Goal: Task Accomplishment & Management: Use online tool/utility

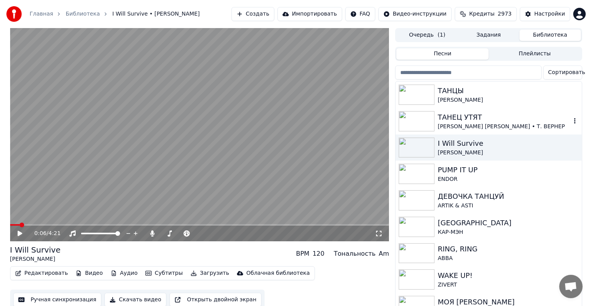
click at [464, 125] on div "[PERSON_NAME] [PERSON_NAME] • Т. ВЕРНЕР" at bounding box center [504, 127] width 133 height 8
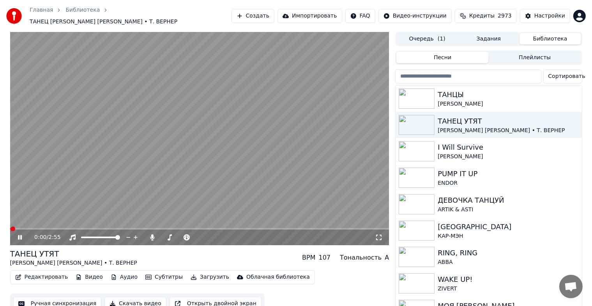
click at [42, 297] on button "Ручная синхронизация" at bounding box center [57, 304] width 89 height 14
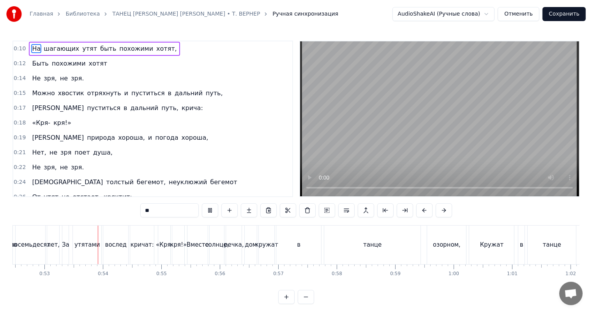
scroll to position [0, 3073]
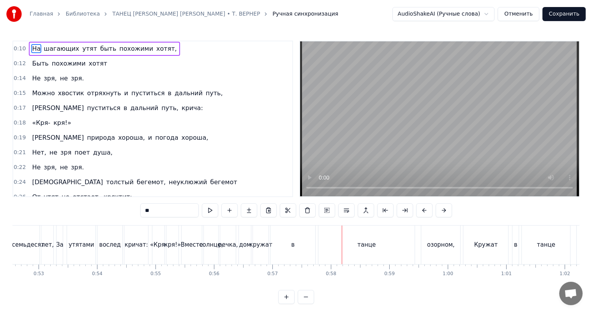
click at [299, 242] on div "в" at bounding box center [293, 244] width 45 height 39
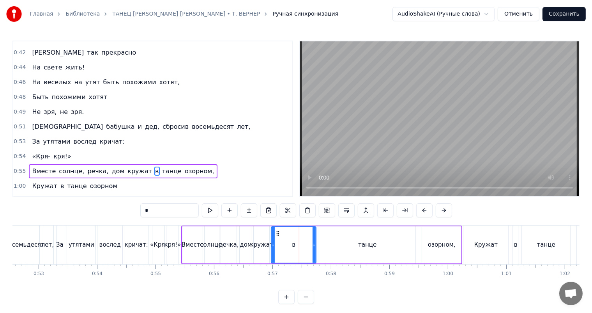
scroll to position [271, 0]
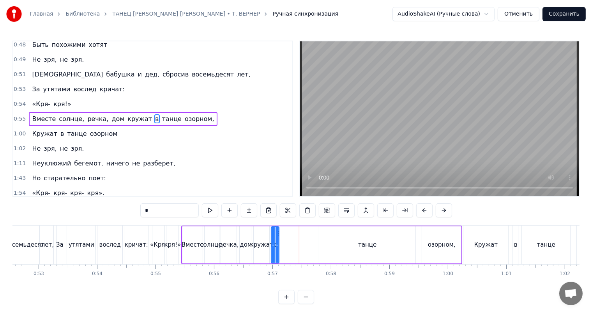
drag, startPoint x: 314, startPoint y: 243, endPoint x: 277, endPoint y: 244, distance: 37.1
click at [277, 244] on icon at bounding box center [277, 245] width 3 height 6
click at [351, 241] on div "танце" at bounding box center [367, 244] width 96 height 37
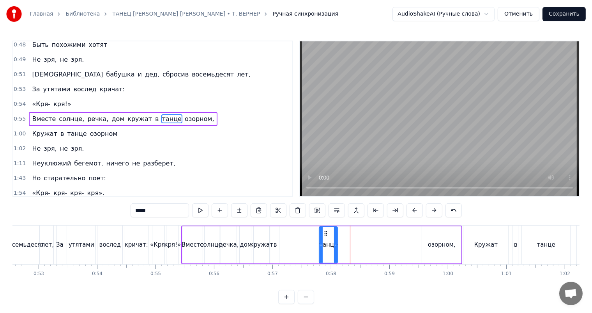
drag, startPoint x: 413, startPoint y: 244, endPoint x: 335, endPoint y: 246, distance: 78.0
click at [335, 246] on icon at bounding box center [335, 245] width 3 height 6
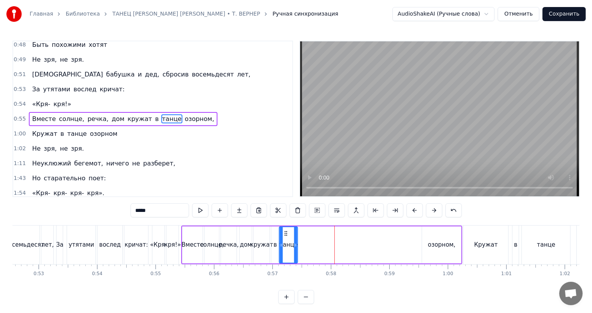
drag, startPoint x: 325, startPoint y: 235, endPoint x: 285, endPoint y: 238, distance: 39.4
click at [285, 238] on div "танце" at bounding box center [289, 244] width 18 height 35
drag, startPoint x: 297, startPoint y: 241, endPoint x: 292, endPoint y: 242, distance: 5.3
click at [292, 242] on div at bounding box center [290, 244] width 3 height 35
click at [430, 241] on div "озорном," at bounding box center [442, 244] width 28 height 9
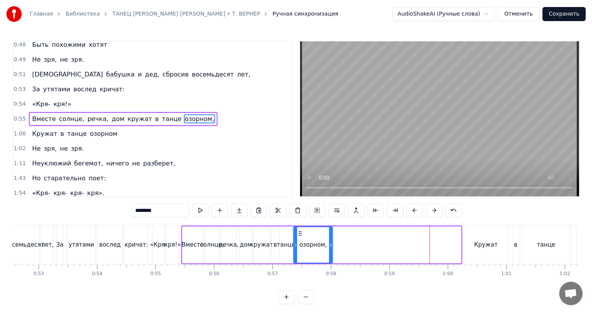
drag, startPoint x: 428, startPoint y: 234, endPoint x: 300, endPoint y: 240, distance: 128.8
click at [300, 240] on div "озорном," at bounding box center [313, 244] width 38 height 35
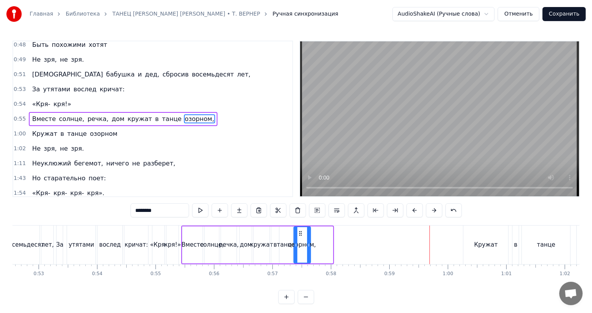
drag, startPoint x: 331, startPoint y: 241, endPoint x: 308, endPoint y: 243, distance: 23.5
click at [308, 243] on div at bounding box center [308, 244] width 3 height 35
click at [182, 243] on div "Вместе" at bounding box center [192, 244] width 21 height 37
type input "******"
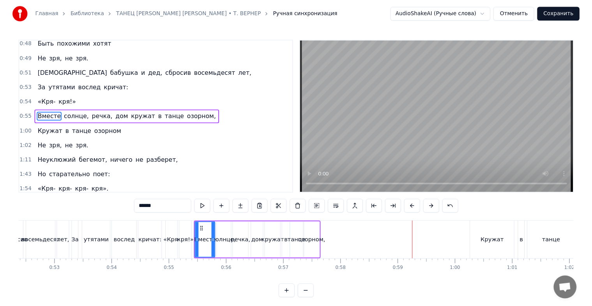
scroll to position [0, 2907]
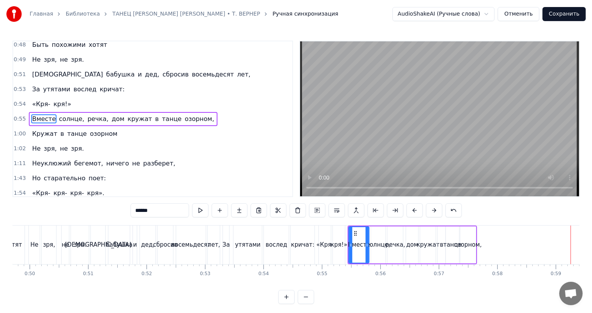
click at [520, 14] on button "Отменить" at bounding box center [519, 14] width 42 height 14
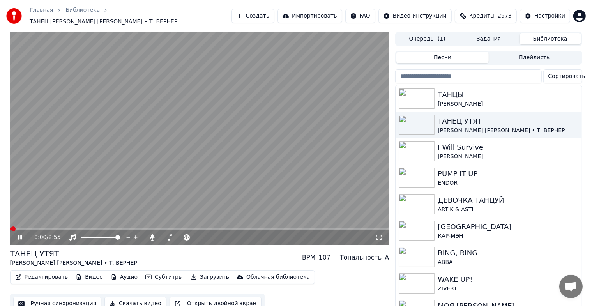
click at [21, 235] on icon at bounding box center [20, 237] width 4 height 5
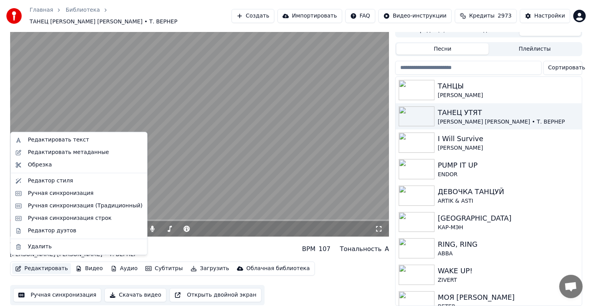
click at [34, 264] on button "Редактировать" at bounding box center [41, 268] width 59 height 11
click at [73, 135] on div "Редактировать текст" at bounding box center [78, 140] width 133 height 12
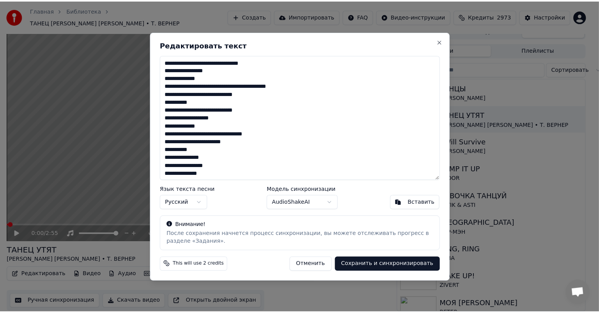
scroll to position [3, 0]
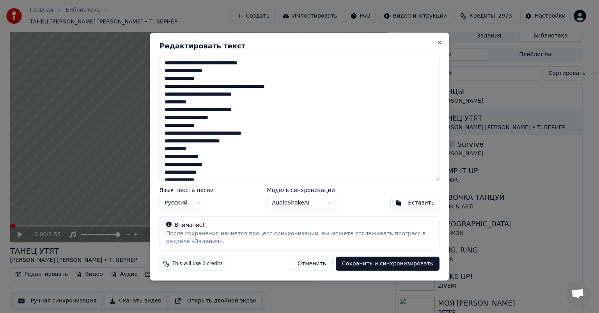
click at [237, 128] on textarea at bounding box center [299, 118] width 280 height 125
click at [181, 154] on textarea at bounding box center [299, 118] width 280 height 125
paste textarea "**********"
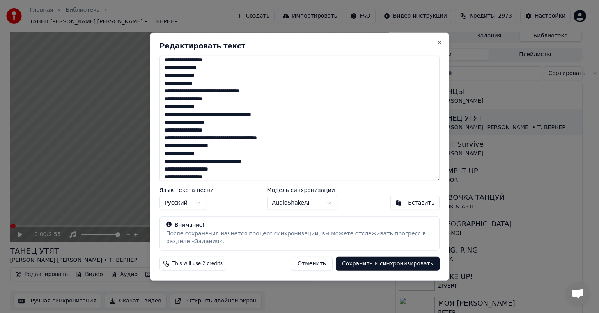
type textarea "**********"
click at [397, 261] on button "Сохранить и синхронизировать" at bounding box center [388, 263] width 104 height 14
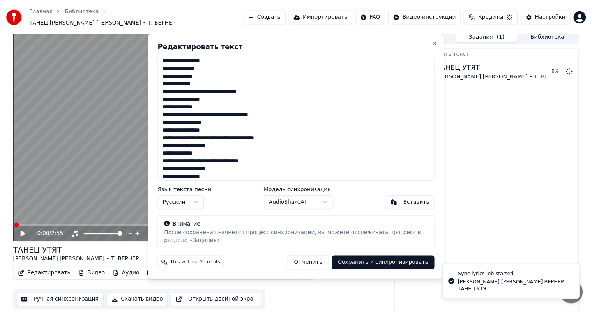
scroll to position [0, 0]
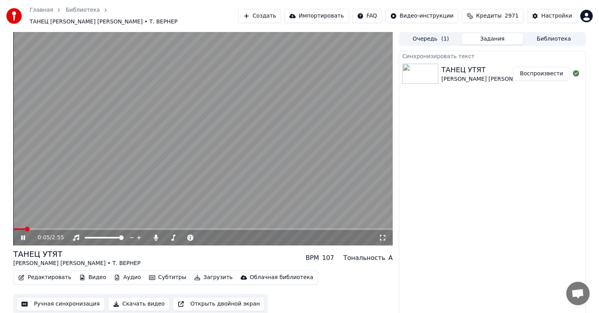
click at [26, 234] on icon at bounding box center [28, 237] width 18 height 6
click at [438, 36] on button "Очередь ( 1 )" at bounding box center [431, 38] width 62 height 11
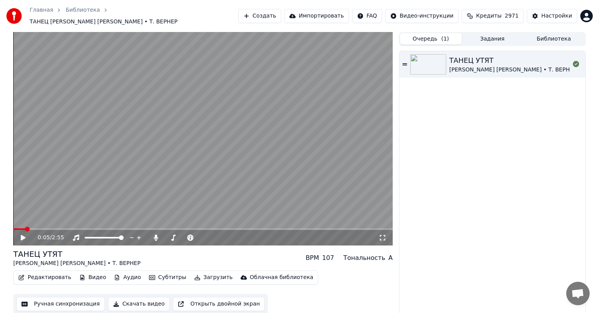
click at [551, 34] on button "Библиотека" at bounding box center [554, 38] width 62 height 11
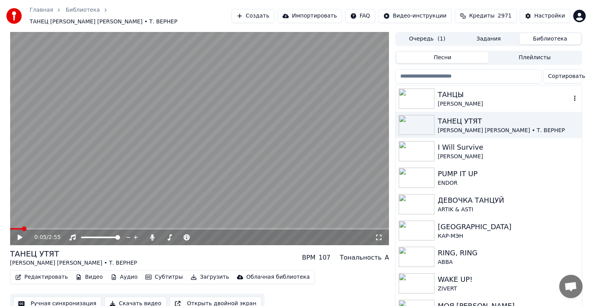
click at [462, 91] on div "ТАНЦЫ" at bounding box center [504, 94] width 133 height 11
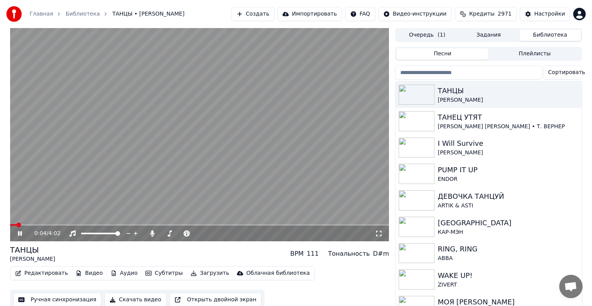
click at [20, 233] on icon at bounding box center [25, 233] width 18 height 6
click at [496, 109] on div "ТАНЕЦ [PERSON_NAME] [PERSON_NAME] • Т. ВЕРНЕР" at bounding box center [489, 121] width 186 height 27
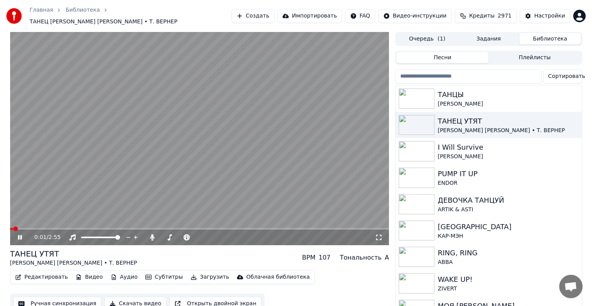
click at [69, 301] on button "Ручная синхронизация" at bounding box center [57, 304] width 89 height 14
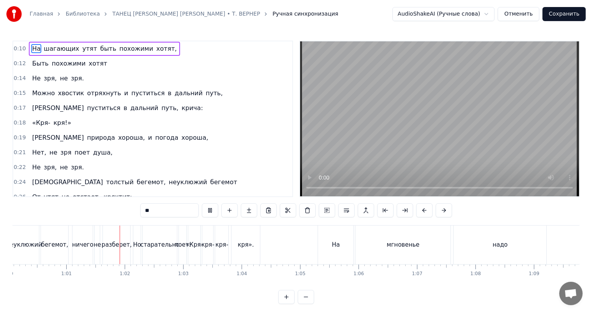
scroll to position [0, 3544]
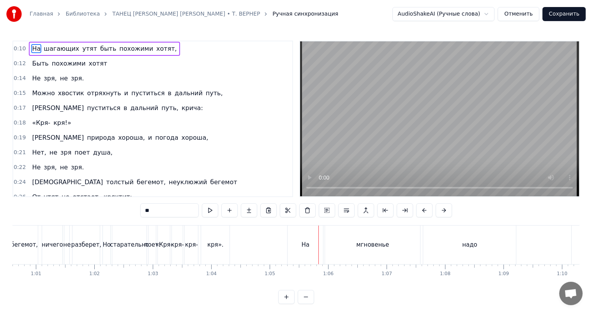
click at [217, 241] on div "кря»." at bounding box center [215, 244] width 16 height 9
type input "*****"
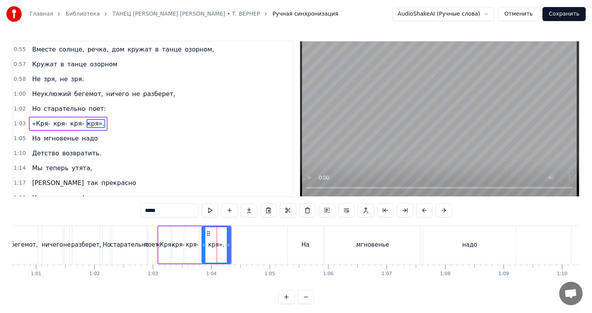
scroll to position [345, 0]
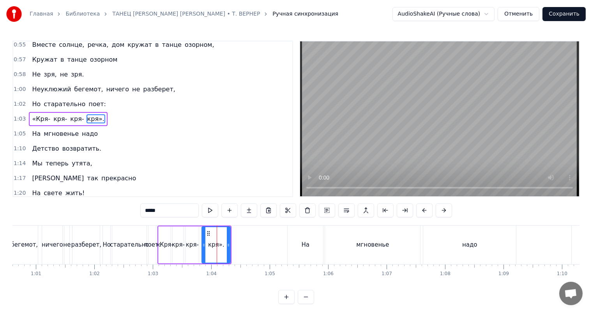
click at [53, 113] on div "«Кря- кря- кря- кря»." at bounding box center [68, 119] width 78 height 14
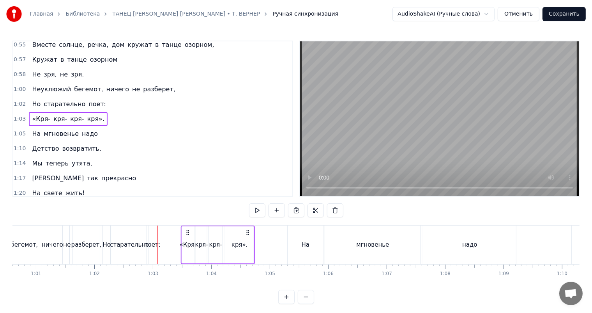
drag, startPoint x: 223, startPoint y: 233, endPoint x: 247, endPoint y: 235, distance: 23.4
click at [247, 235] on icon at bounding box center [248, 232] width 6 height 6
click at [155, 243] on div "поет:" at bounding box center [152, 244] width 16 height 9
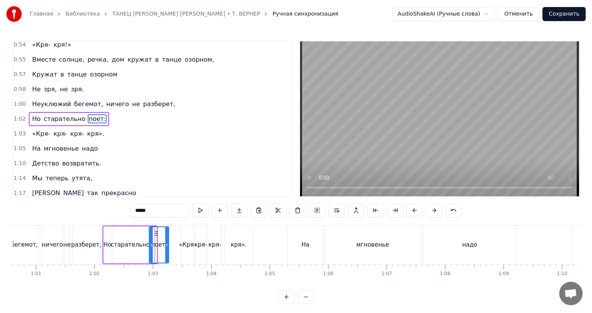
drag, startPoint x: 156, startPoint y: 243, endPoint x: 168, endPoint y: 244, distance: 12.2
click at [168, 244] on icon at bounding box center [166, 245] width 3 height 6
click at [155, 243] on div "поет:" at bounding box center [159, 244] width 16 height 9
click at [212, 232] on div "кря-" at bounding box center [214, 244] width 13 height 39
type input "****"
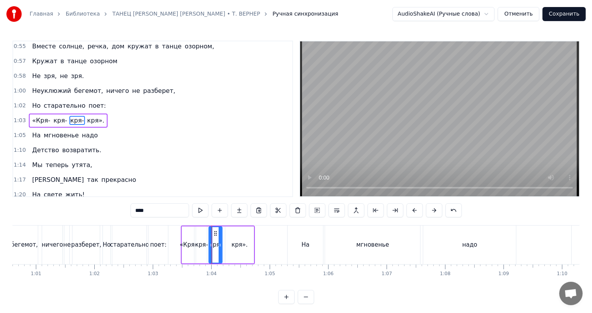
scroll to position [345, 0]
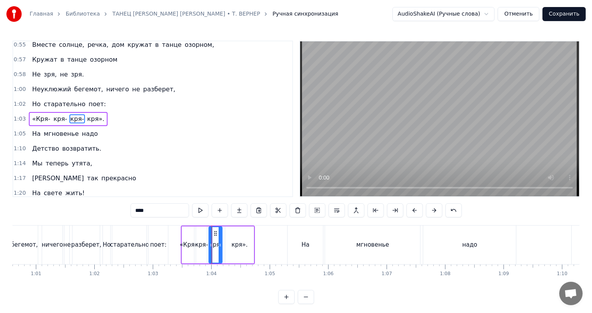
click at [92, 113] on div "«Кря- кря- кря- кря»." at bounding box center [68, 119] width 78 height 14
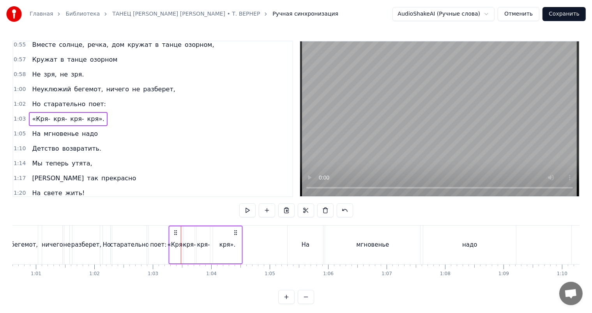
drag, startPoint x: 188, startPoint y: 229, endPoint x: 176, endPoint y: 232, distance: 12.3
click at [176, 232] on icon at bounding box center [176, 232] width 6 height 6
click at [152, 247] on div "поет:" at bounding box center [158, 244] width 16 height 9
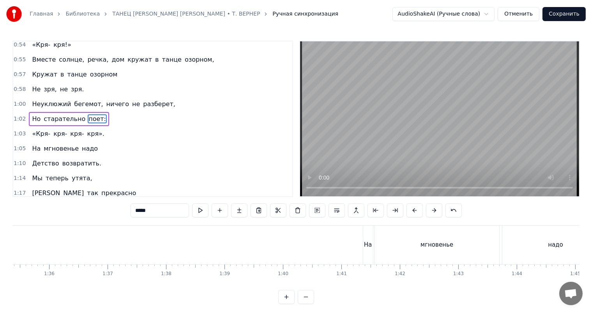
scroll to position [0, 5722]
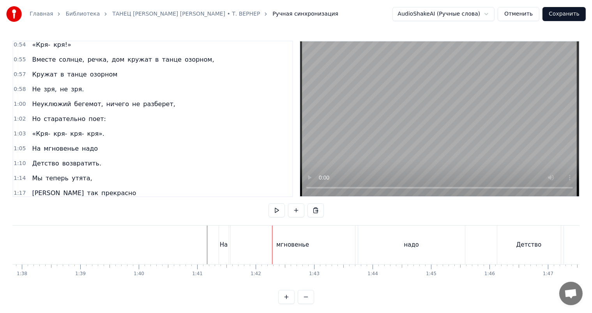
click at [270, 237] on div "мгновенье" at bounding box center [293, 244] width 124 height 39
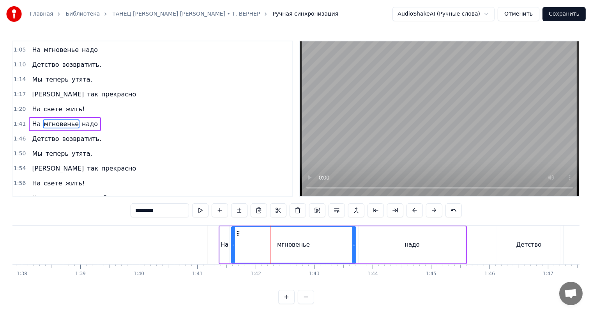
scroll to position [434, 0]
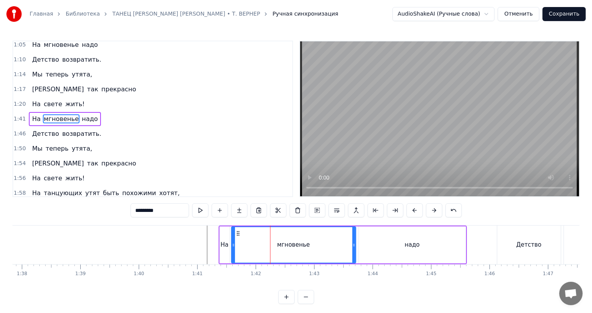
click at [231, 245] on div "мгновенье" at bounding box center [293, 244] width 125 height 37
drag, startPoint x: 232, startPoint y: 245, endPoint x: 269, endPoint y: 244, distance: 37.0
click at [269, 244] on icon at bounding box center [270, 245] width 3 height 6
click at [227, 243] on div "На" at bounding box center [225, 244] width 8 height 9
type input "**"
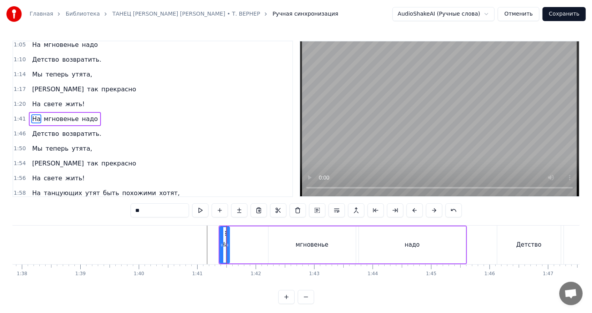
click at [229, 243] on div "На мгновенье надо" at bounding box center [343, 244] width 248 height 39
click at [227, 243] on div "На" at bounding box center [225, 244] width 8 height 9
drag, startPoint x: 228, startPoint y: 243, endPoint x: 260, endPoint y: 246, distance: 32.1
click at [258, 246] on icon at bounding box center [256, 245] width 3 height 6
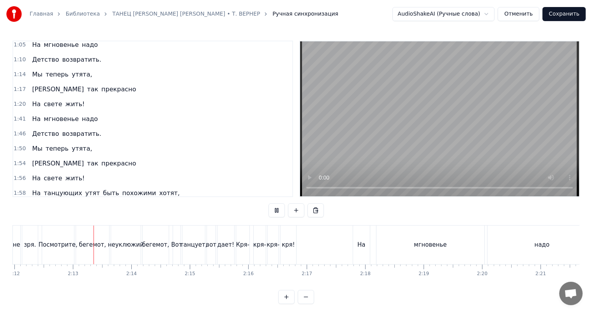
scroll to position [0, 7728]
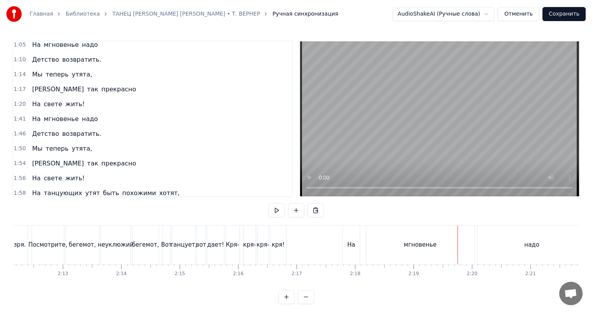
click at [381, 235] on div "мгновенье" at bounding box center [420, 244] width 108 height 39
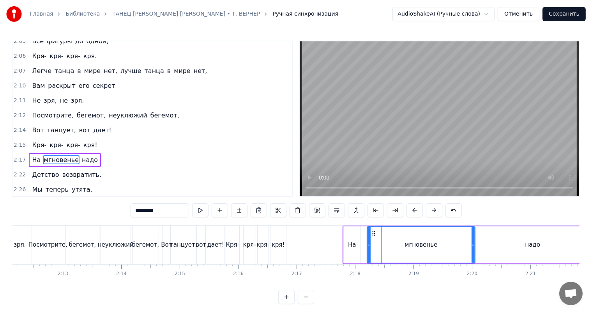
scroll to position [685, 0]
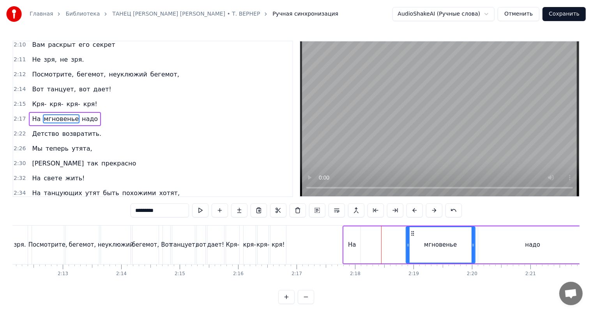
drag, startPoint x: 368, startPoint y: 245, endPoint x: 407, endPoint y: 247, distance: 39.0
click at [407, 247] on icon at bounding box center [408, 245] width 3 height 6
click at [356, 245] on div "На" at bounding box center [352, 244] width 17 height 37
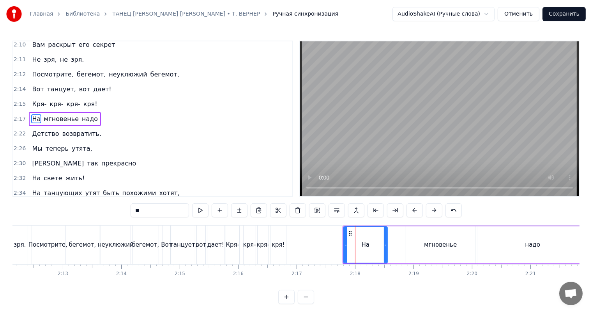
drag, startPoint x: 360, startPoint y: 244, endPoint x: 387, endPoint y: 247, distance: 27.1
click at [387, 247] on icon at bounding box center [385, 245] width 3 height 6
click at [417, 242] on div "мгновенье" at bounding box center [440, 244] width 69 height 37
type input "*********"
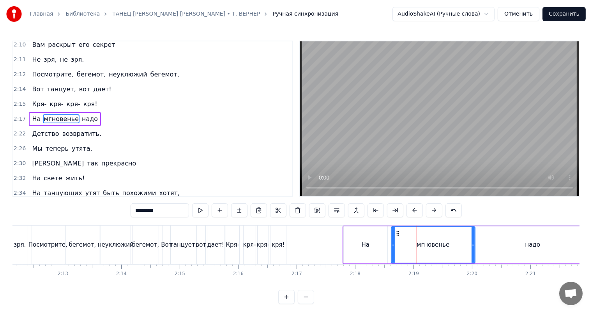
drag, startPoint x: 406, startPoint y: 242, endPoint x: 388, endPoint y: 243, distance: 18.0
click at [391, 243] on div "мгновенье" at bounding box center [433, 244] width 85 height 37
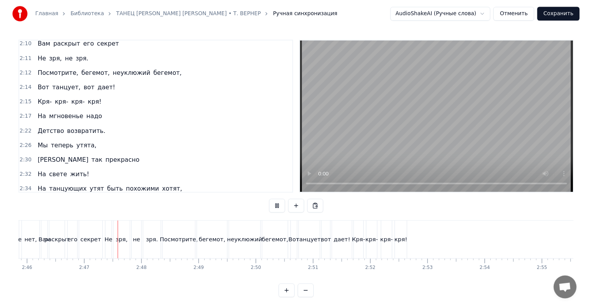
scroll to position [0, 9705]
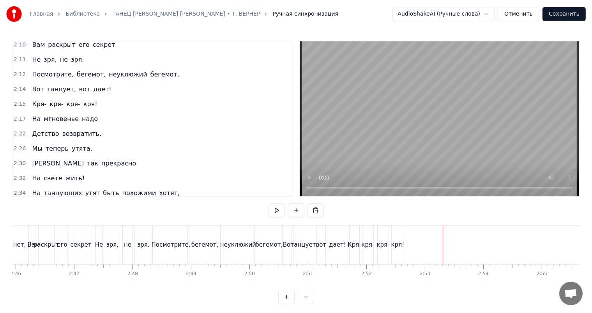
click at [568, 13] on button "Сохранить" at bounding box center [564, 14] width 43 height 14
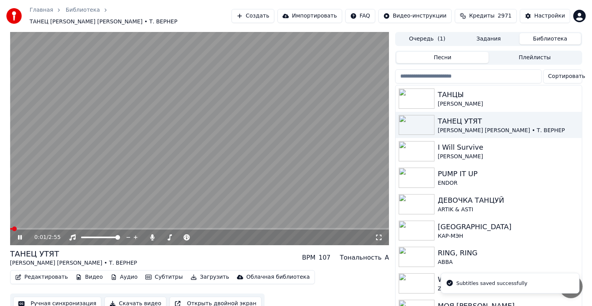
click at [17, 238] on div "0:01 / 2:55" at bounding box center [199, 238] width 379 height 16
click at [20, 235] on icon at bounding box center [20, 237] width 4 height 5
